Goal: Information Seeking & Learning: Learn about a topic

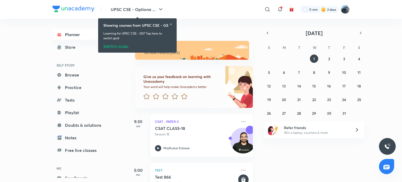
click at [172, 24] on icon at bounding box center [170, 24] width 3 height 3
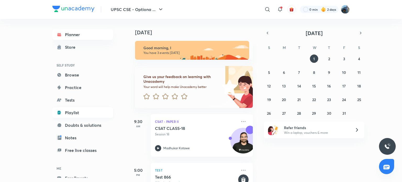
click at [82, 112] on link "Playlist" at bounding box center [82, 112] width 61 height 10
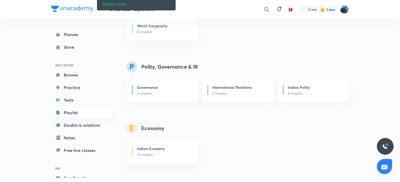
scroll to position [478, 0]
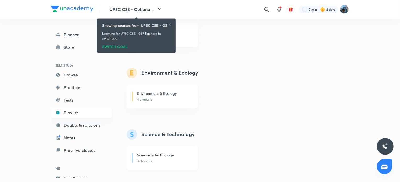
click at [167, 165] on div "Science & Technology 3 chapters" at bounding box center [161, 158] width 71 height 24
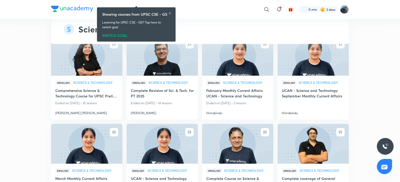
scroll to position [955, 0]
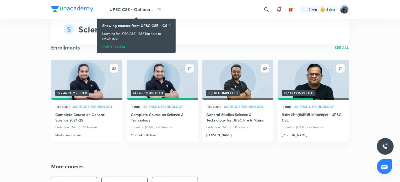
click at [101, 79] on img at bounding box center [86, 79] width 73 height 41
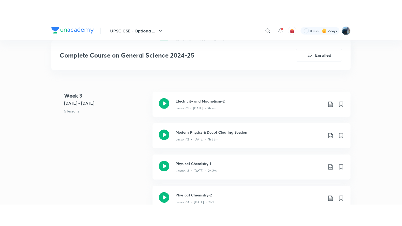
scroll to position [634, 0]
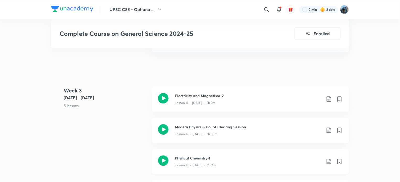
click at [266, 157] on h3 "Physical Chemistry-1" at bounding box center [248, 157] width 147 height 5
